Goal: Information Seeking & Learning: Learn about a topic

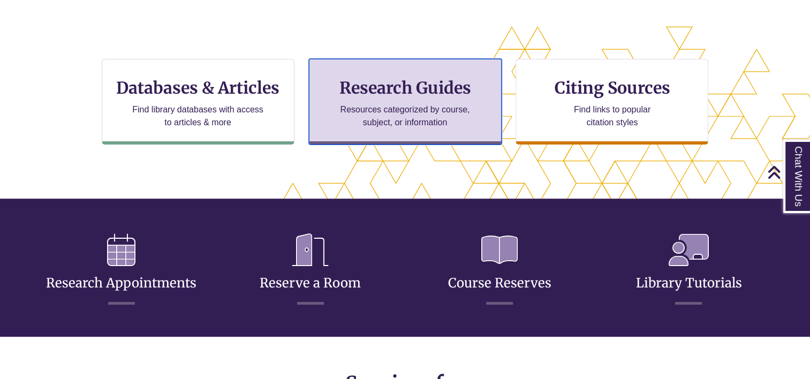
click at [359, 96] on h3 "Research Guides" at bounding box center [405, 88] width 175 height 20
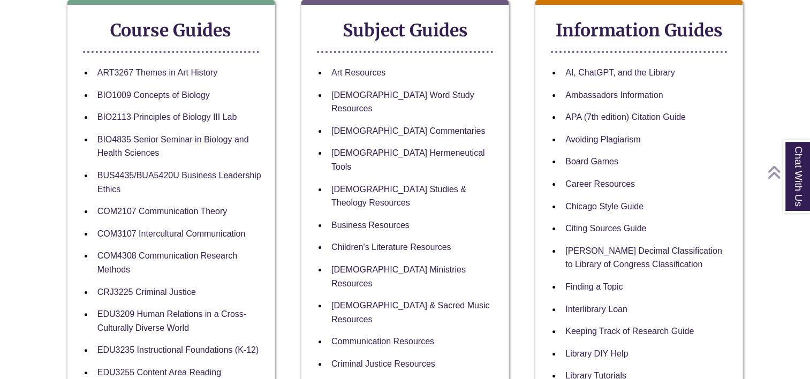
scroll to position [207, 0]
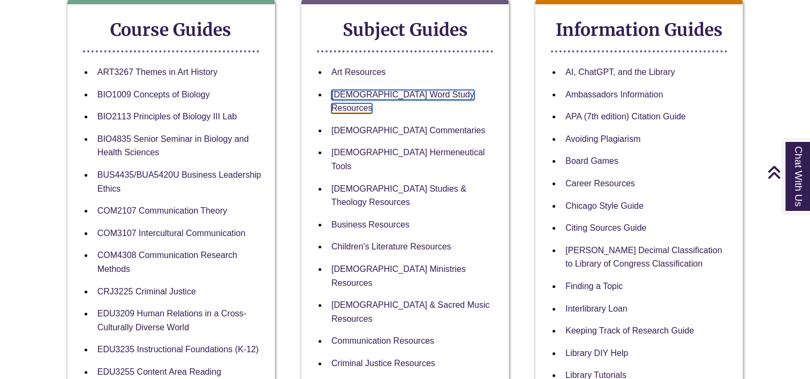
click at [388, 94] on link "[DEMOGRAPHIC_DATA] Word Study Resources" at bounding box center [402, 102] width 143 height 24
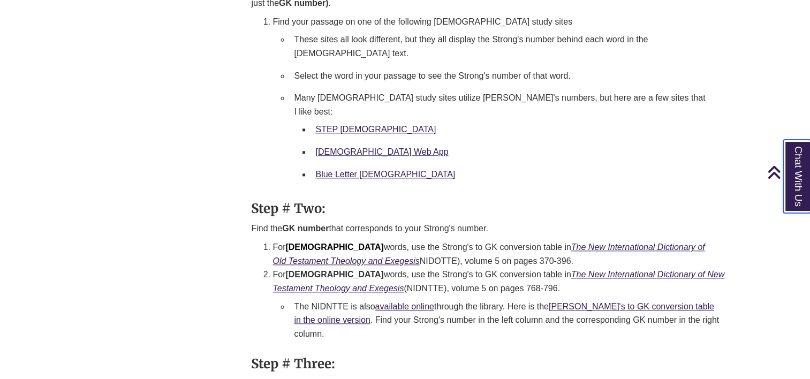
scroll to position [1176, 0]
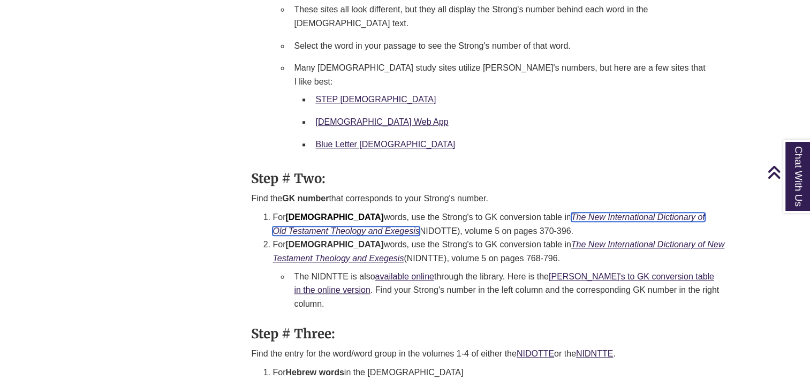
click at [567, 213] on icon "The New International Dictionary of Old Testament Theology and Exegesis" at bounding box center [488, 224] width 432 height 23
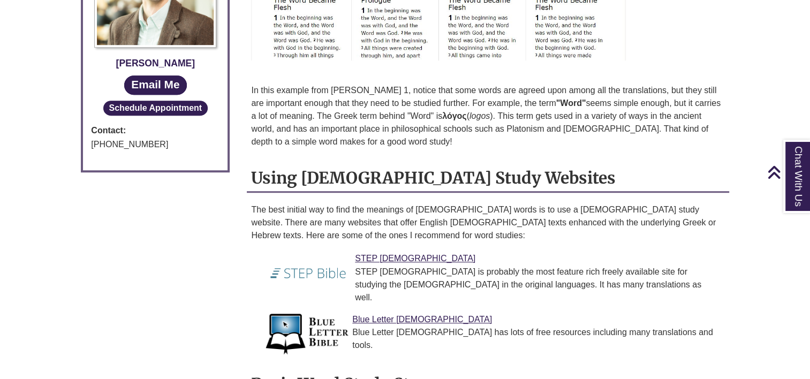
scroll to position [674, 0]
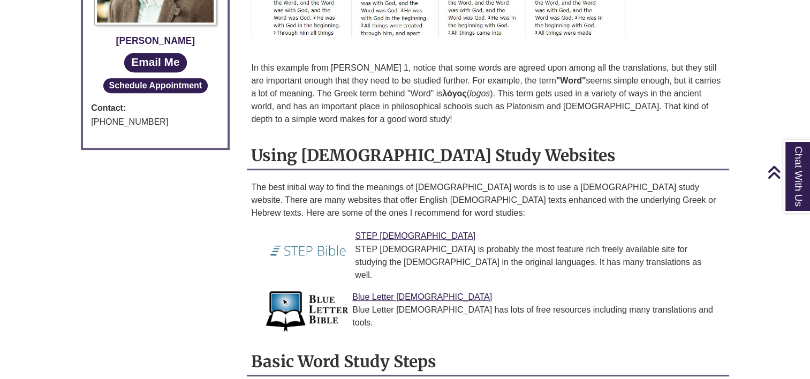
drag, startPoint x: 455, startPoint y: 141, endPoint x: 476, endPoint y: 130, distance: 24.7
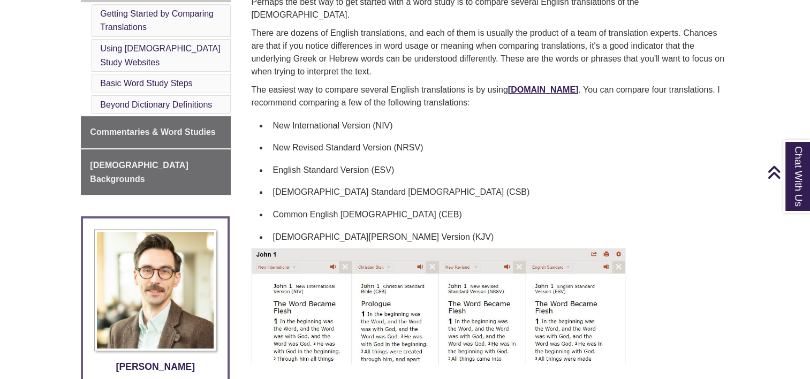
scroll to position [353, 0]
